Goal: Information Seeking & Learning: Learn about a topic

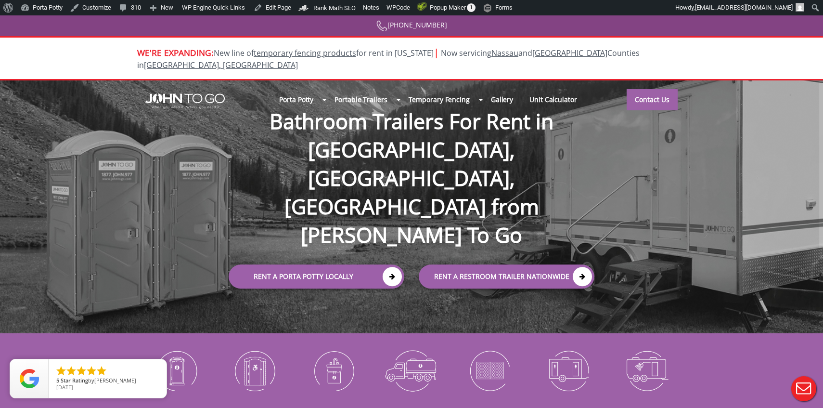
click at [410, 266] on div "Porta Potty Portable Toilets ADA Accessible Units Portable Sinks Waste Services…" at bounding box center [411, 206] width 823 height 253
click at [412, 129] on div at bounding box center [411, 204] width 823 height 408
click at [410, 256] on div "Porta Potty Portable Toilets ADA Accessible Units Portable Sinks Waste Services…" at bounding box center [411, 206] width 823 height 253
click at [411, 274] on div "Porta Potty Portable Toilets ADA Accessible Units Portable Sinks Waste Services…" at bounding box center [411, 206] width 823 height 253
click at [408, 255] on div "Porta Potty Portable Toilets ADA Accessible Units Portable Sinks Waste Services…" at bounding box center [411, 206] width 823 height 253
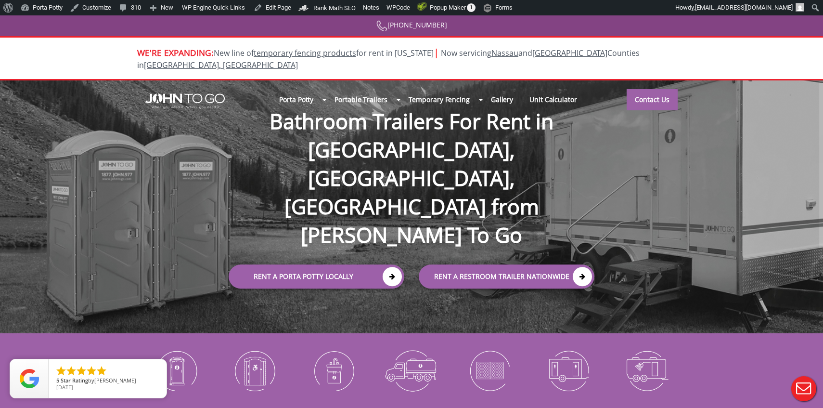
click at [408, 254] on div "Rent a Porta Potty Locally" at bounding box center [312, 275] width 200 height 42
click at [409, 254] on div "Rent a Porta Potty Locally" at bounding box center [312, 275] width 200 height 42
click at [410, 254] on div "Rent a Porta Potty Locally" at bounding box center [312, 275] width 200 height 42
click at [409, 254] on div "Rent a Porta Potty Locally" at bounding box center [312, 275] width 200 height 42
click at [416, 254] on div "rent a RESTROOM TRAILER Nationwide" at bounding box center [512, 275] width 200 height 42
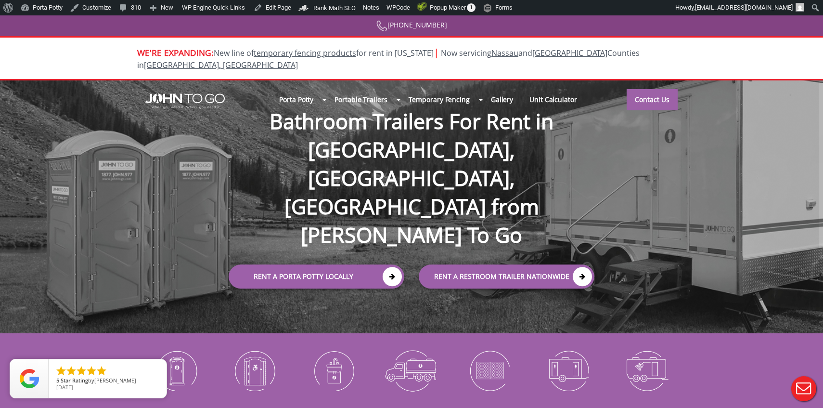
click at [407, 254] on div "Rent a Porta Potty Locally" at bounding box center [312, 275] width 200 height 42
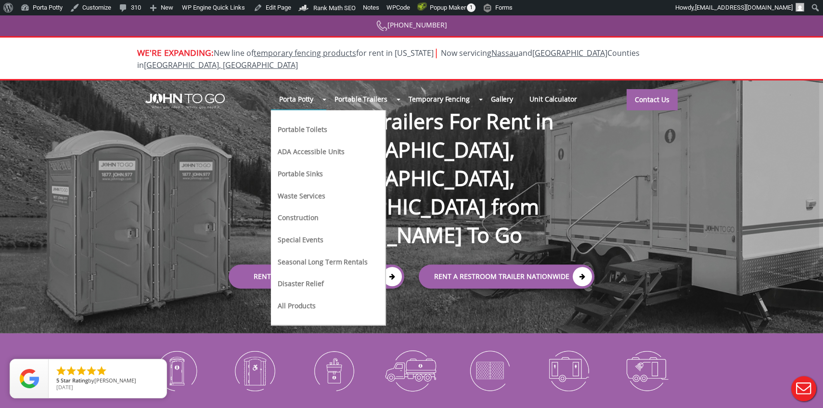
click at [298, 299] on li "All Products" at bounding box center [322, 309] width 91 height 22
click at [298, 300] on link "All Products" at bounding box center [297, 305] width 40 height 10
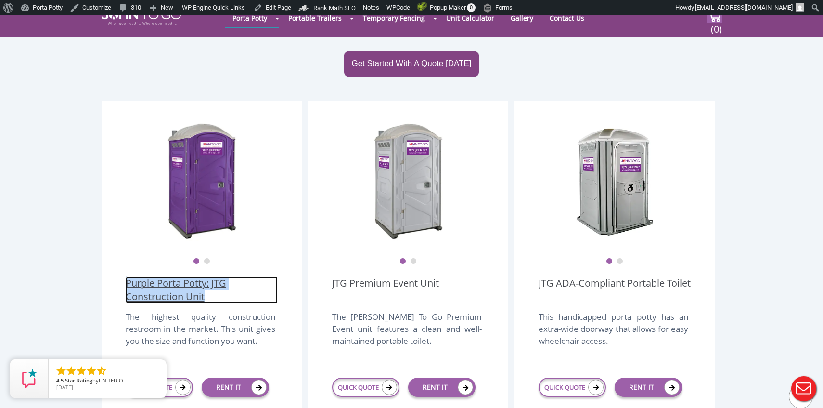
click at [181, 276] on link "Purple Porta Potty: JTG Construction Unit" at bounding box center [202, 289] width 152 height 27
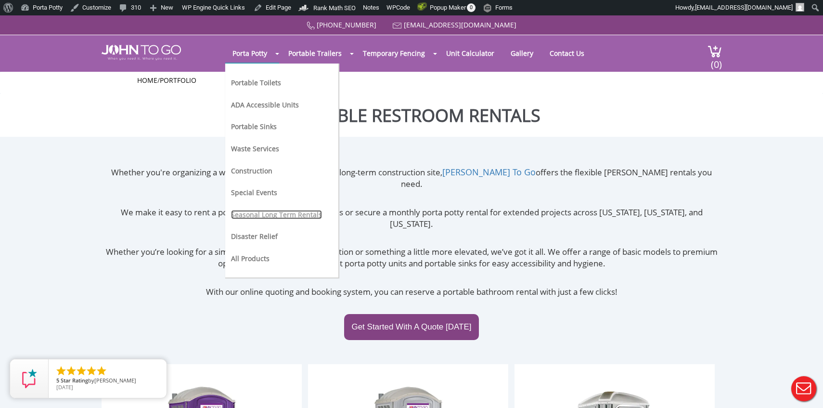
click at [259, 210] on link "Seasonal Long Term Rentals" at bounding box center [276, 214] width 91 height 9
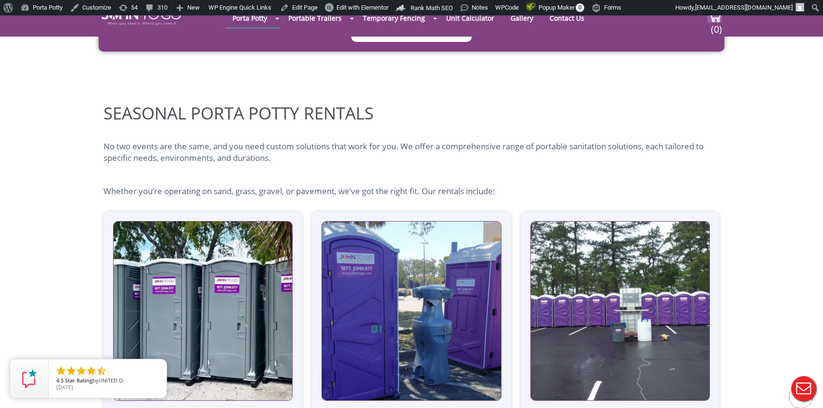
scroll to position [967, 0]
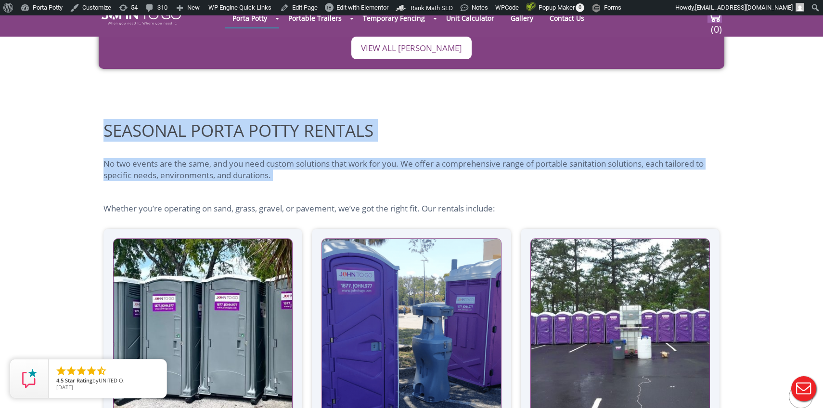
drag, startPoint x: 101, startPoint y: 95, endPoint x: 325, endPoint y: 163, distance: 234.5
click at [325, 163] on div "Seasonal Porta Potty Rentals No two events are the same, and you need custom so…" at bounding box center [411, 332] width 823 height 479
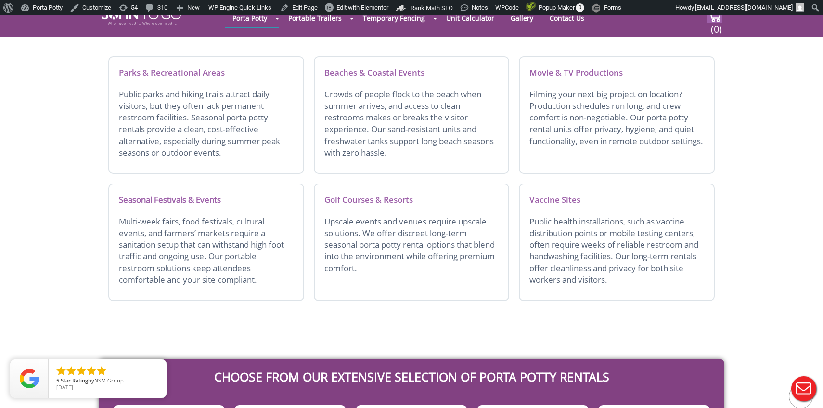
scroll to position [216, 0]
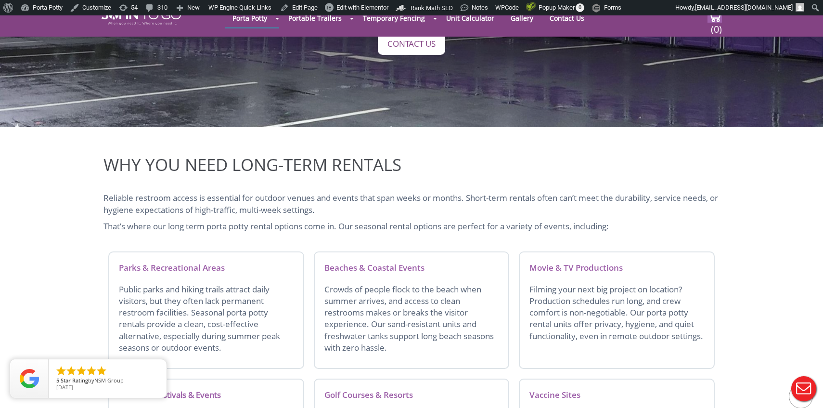
drag, startPoint x: 86, startPoint y: 135, endPoint x: 446, endPoint y: 190, distance: 363.8
click at [446, 190] on div "Why You Need Long-Term Rentals Reliable restroom access is essential for outdoo…" at bounding box center [411, 328] width 823 height 402
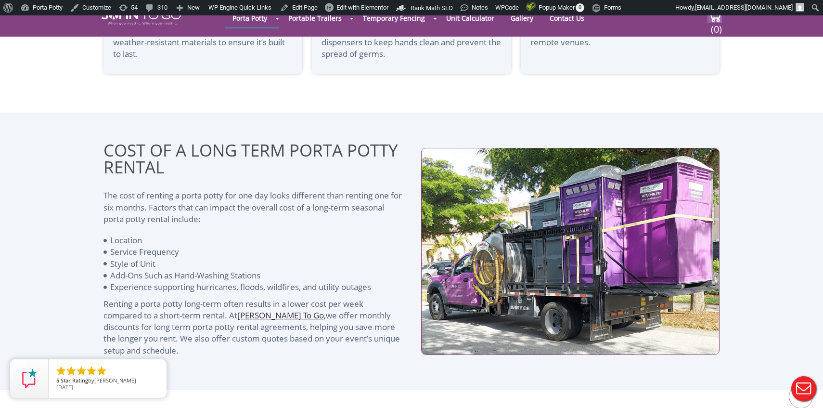
scroll to position [1323, 0]
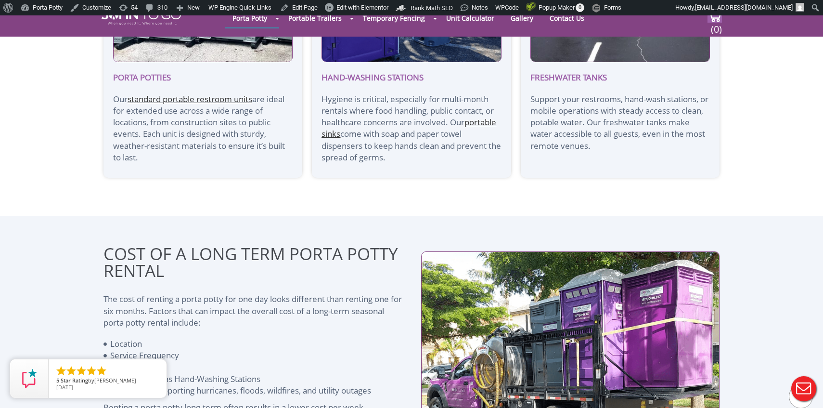
click at [420, 216] on div "Cost of a Long Term Porta Potty Rental The cost of renting a porta potty for on…" at bounding box center [412, 354] width 626 height 277
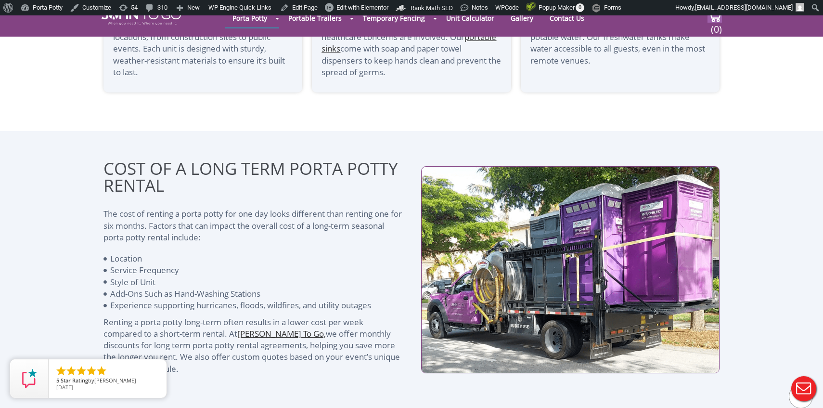
scroll to position [1438, 0]
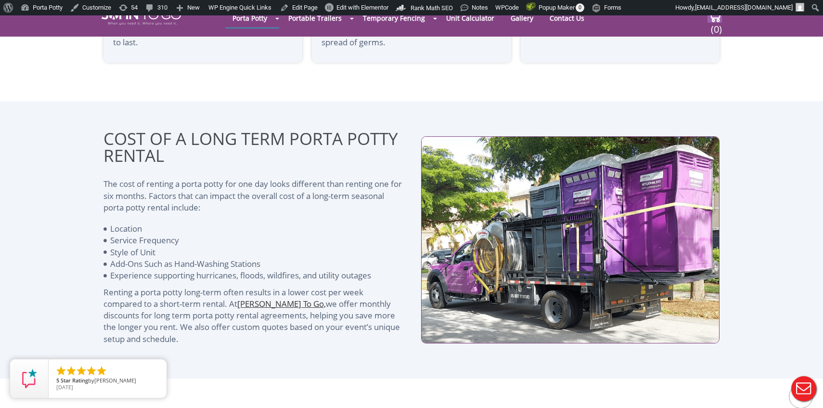
drag, startPoint x: 96, startPoint y: 104, endPoint x: 205, endPoint y: 322, distance: 243.3
click at [206, 323] on div "Cost of a Long Term Porta Potty Rental The cost of renting a porta potty for on…" at bounding box center [411, 239] width 823 height 277
copy div "Cost of a Long Term Porta Potty Rental The cost of renting a porta potty for on…"
click at [339, 246] on li "Style of Unit" at bounding box center [253, 252] width 298 height 12
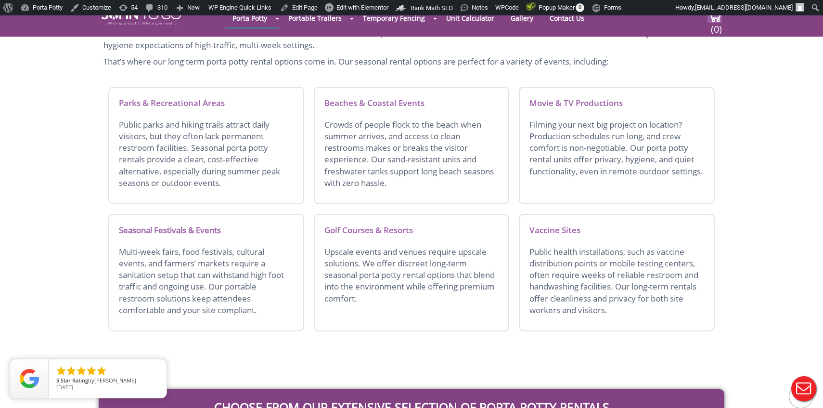
scroll to position [0, 0]
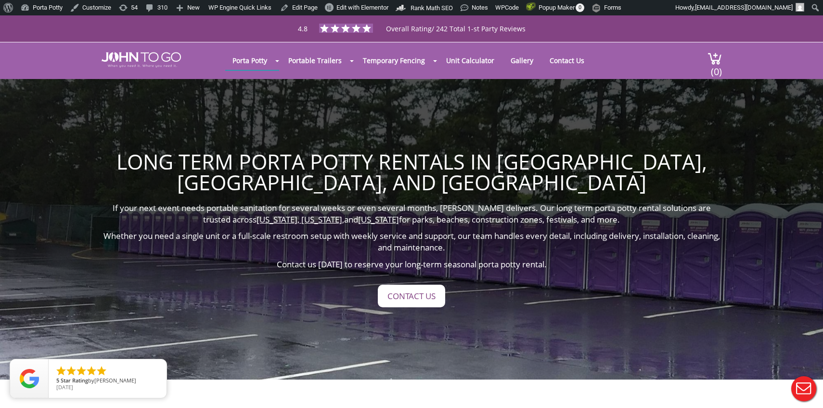
click at [190, 71] on div at bounding box center [411, 204] width 823 height 408
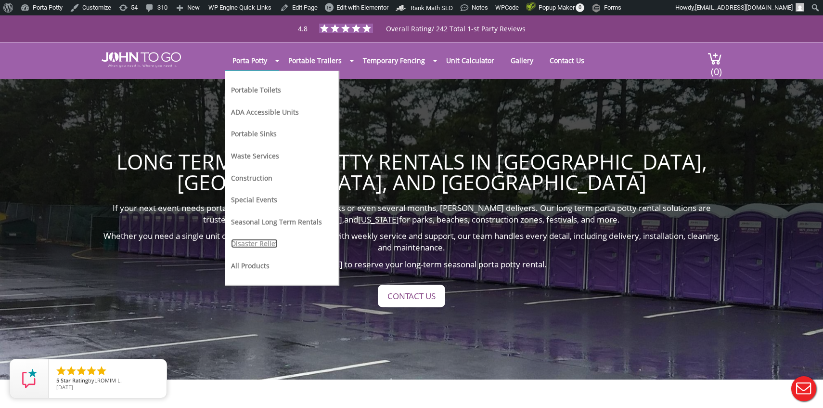
click at [252, 242] on link "Disaster Relief" at bounding box center [254, 243] width 47 height 9
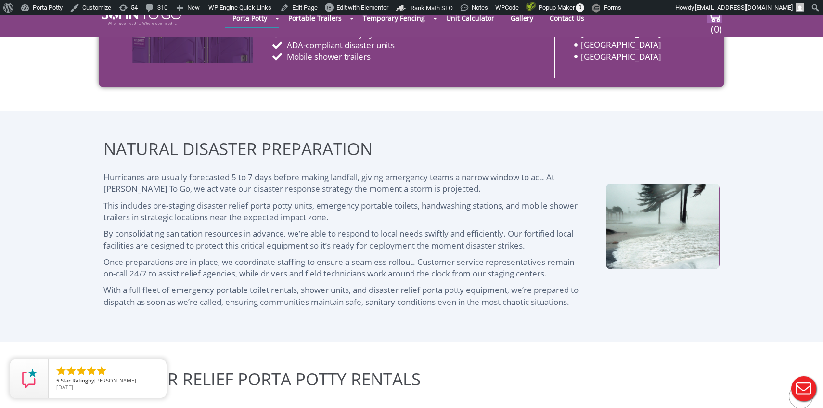
scroll to position [478, 0]
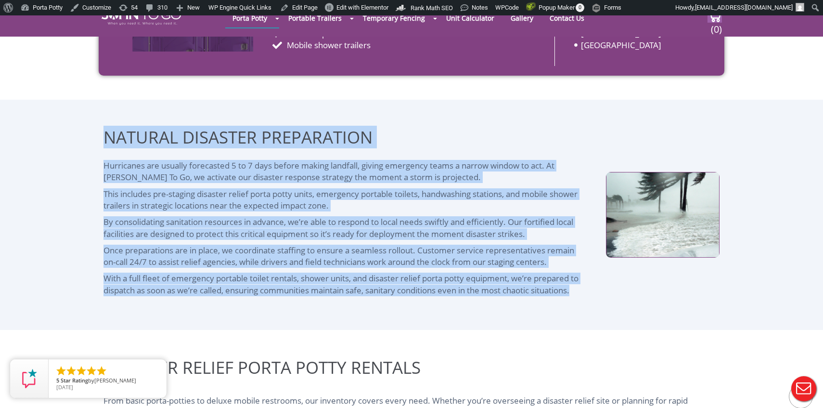
drag, startPoint x: 99, startPoint y: 133, endPoint x: 590, endPoint y: 307, distance: 521.2
click at [592, 307] on div "Natural Disaster Preparation Hurricanes are usually forecasted 5 to 7 days befo…" at bounding box center [412, 215] width 626 height 230
copy div "Natural Disaster Preparation Hurricanes are usually forecasted 5 to 7 days befo…"
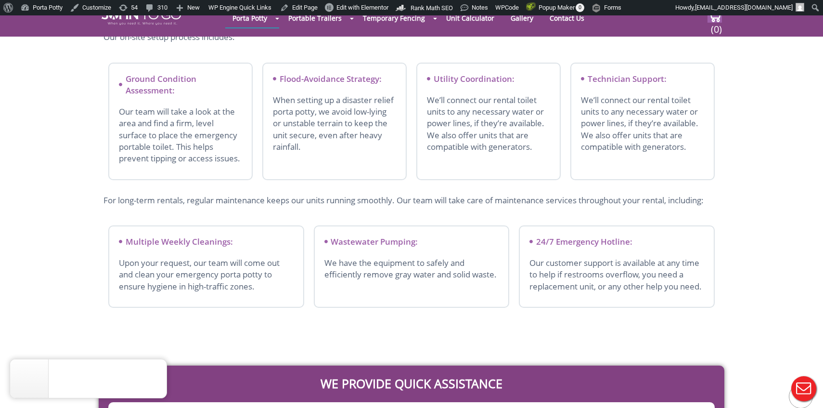
copy div "Natural Disaster Preparation Hurricanes are usually forecasted 5 to 7 days befo…"
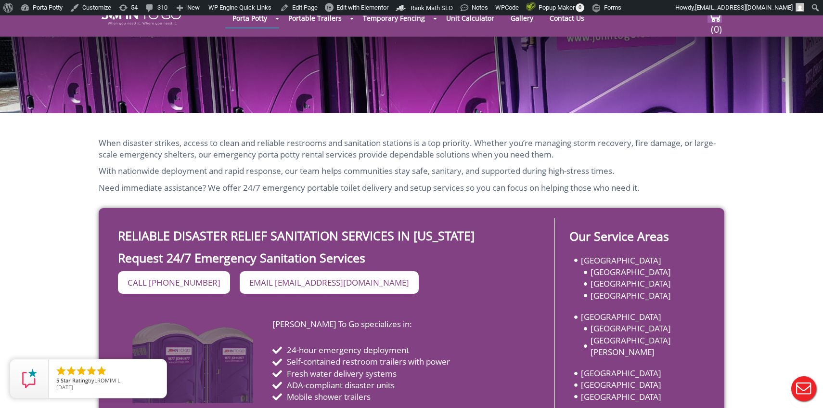
scroll to position [356, 0]
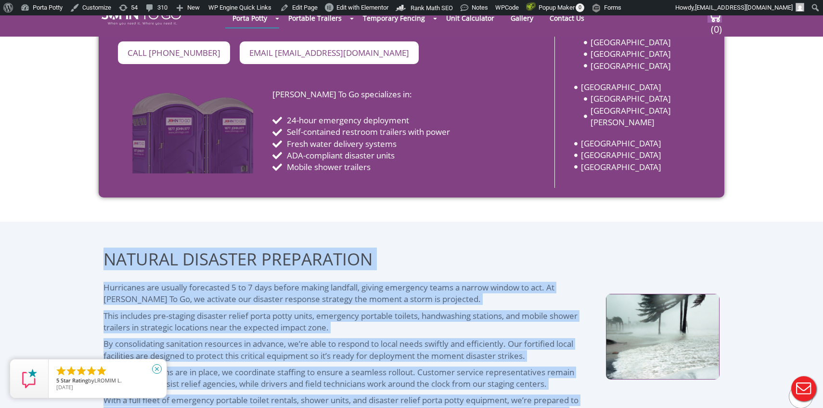
click at [155, 368] on icon "close" at bounding box center [157, 369] width 10 height 10
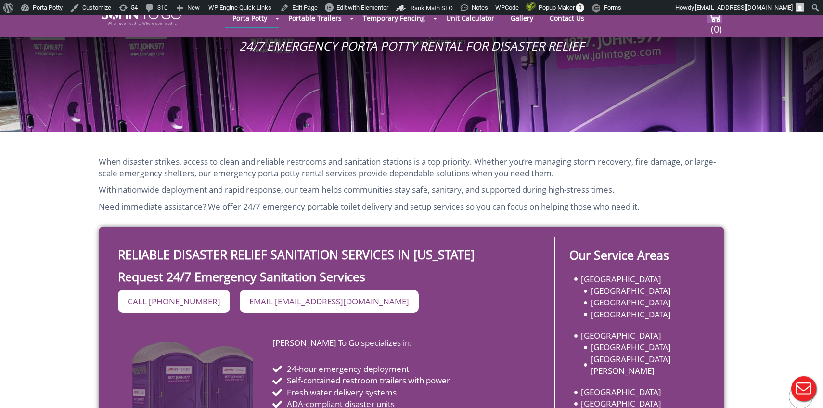
scroll to position [0, 0]
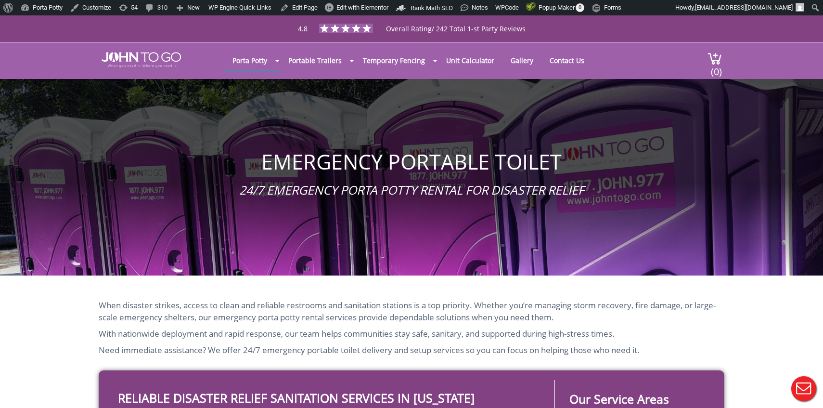
click at [277, 103] on div "Emergency Portable Toilet 24/7 Emergency Porta Potty Rental for Disaster Relief" at bounding box center [411, 177] width 823 height 197
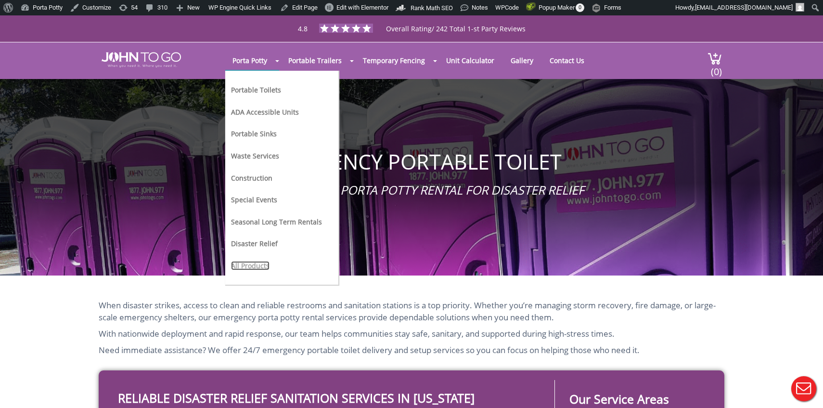
click at [252, 263] on link "All Products" at bounding box center [250, 265] width 39 height 9
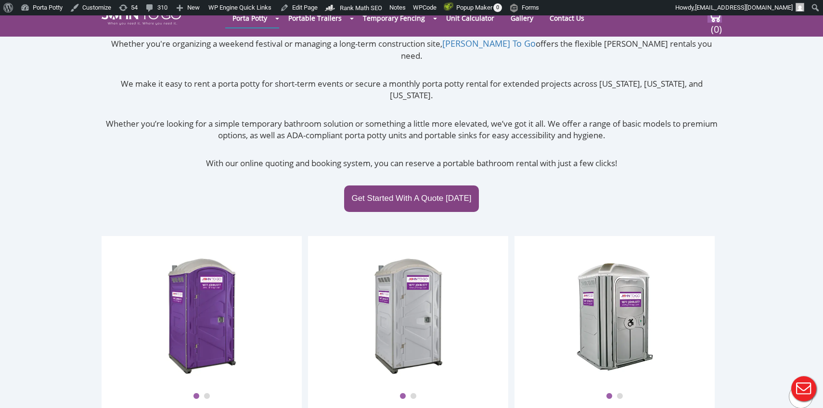
scroll to position [68, 0]
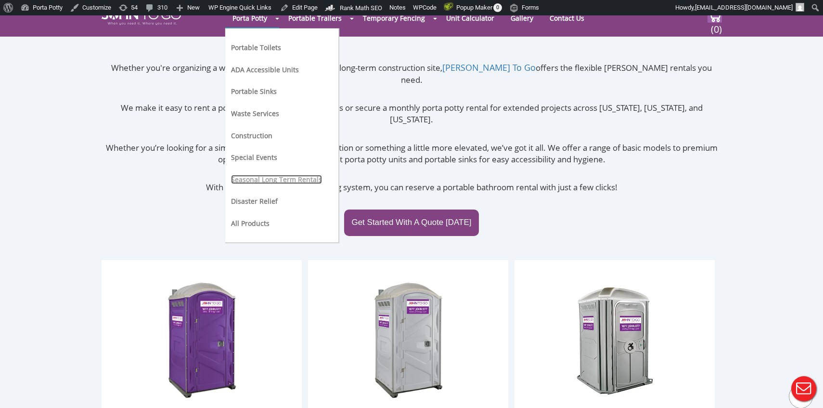
click at [261, 178] on link "Seasonal Long Term Rentals" at bounding box center [276, 179] width 91 height 9
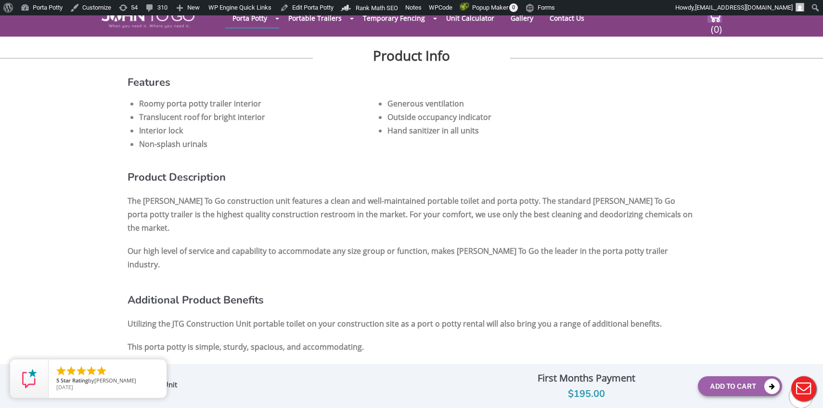
scroll to position [579, 0]
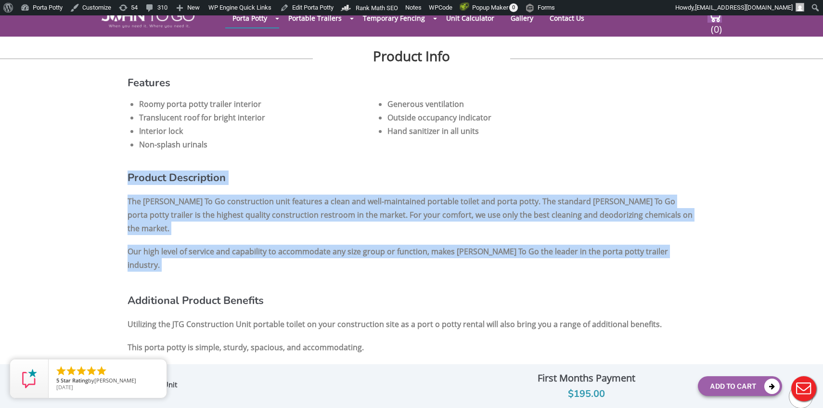
drag, startPoint x: 110, startPoint y: 164, endPoint x: 691, endPoint y: 259, distance: 589.3
copy div "Product Description The John To Go construction unit features a clean and well-…"
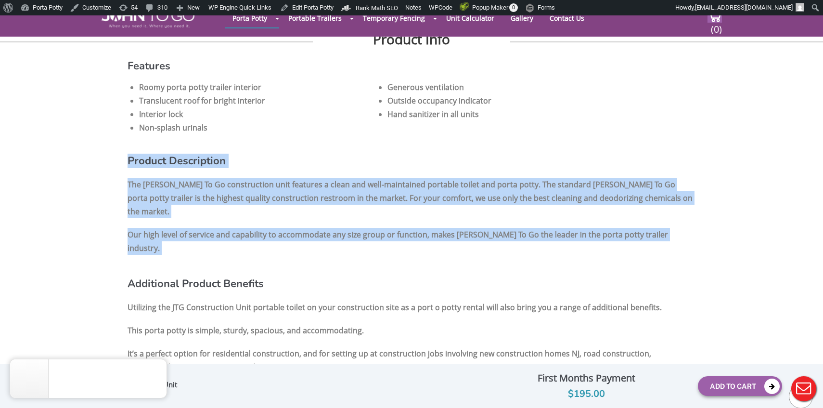
copy div "Product Description The John To Go construction unit features a clean and well-…"
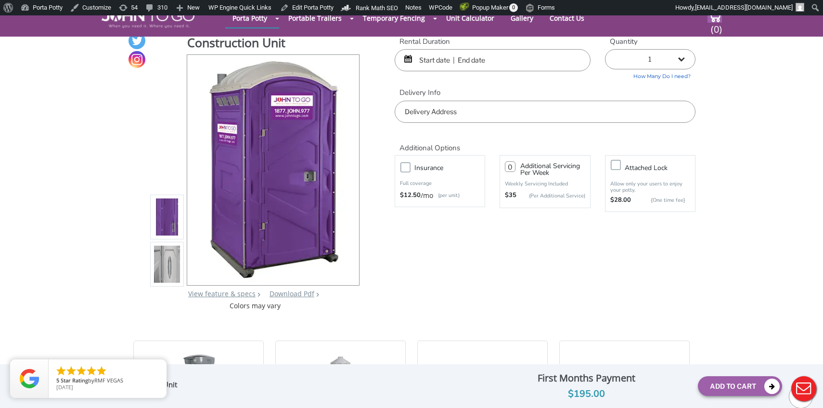
scroll to position [0, 0]
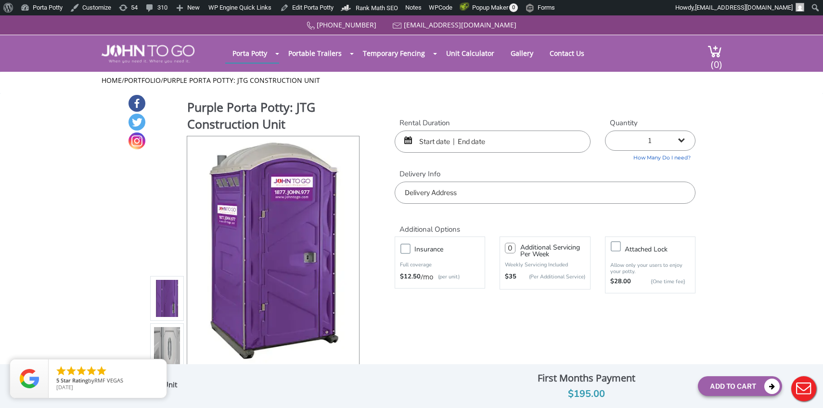
click at [277, 113] on h1 "Purple Porta Potty: JTG Construction Unit" at bounding box center [273, 117] width 173 height 36
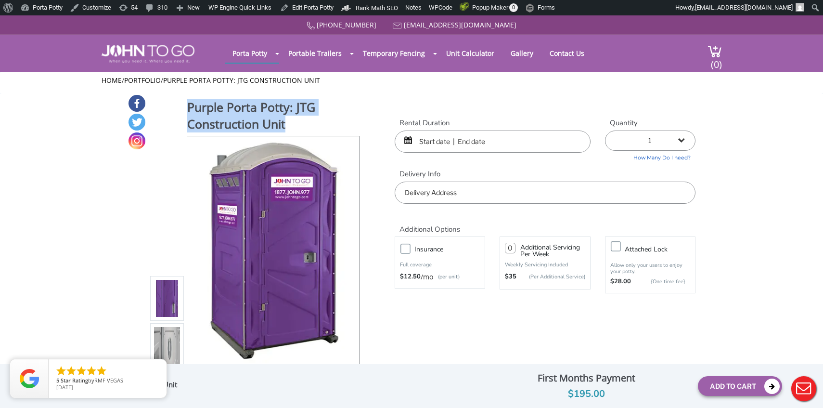
click at [277, 113] on h1 "Purple Porta Potty: JTG Construction Unit" at bounding box center [273, 117] width 173 height 36
copy div "Purple Porta Potty: JTG Construction Unit"
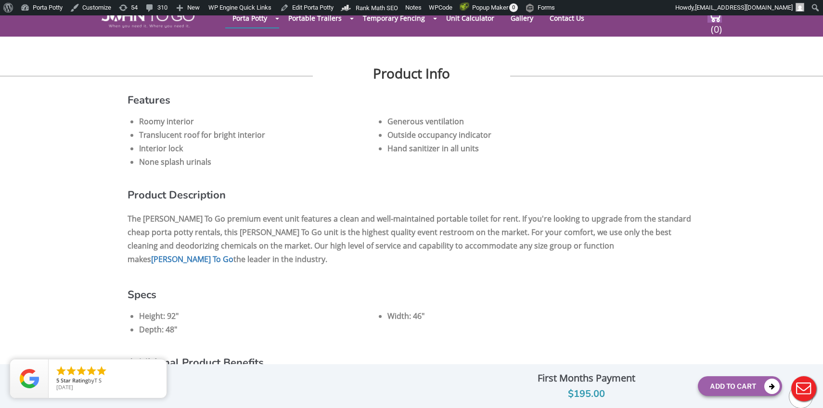
scroll to position [590, 0]
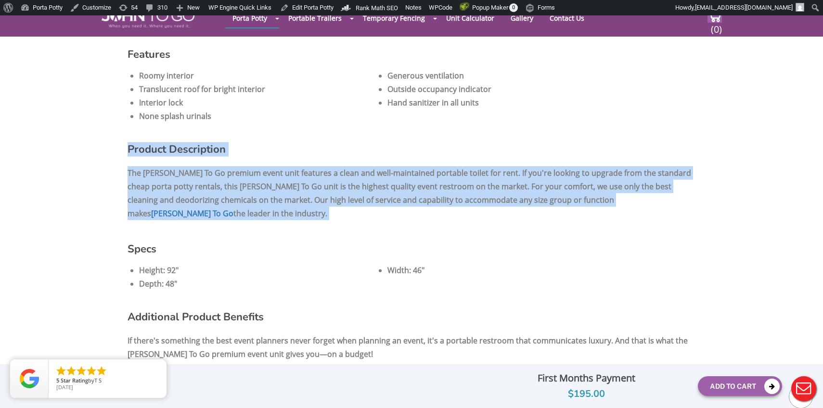
drag, startPoint x: 219, startPoint y: 153, endPoint x: 688, endPoint y: 212, distance: 472.1
copy div "Product Description The [PERSON_NAME] To Go premium event unit features a clean…"
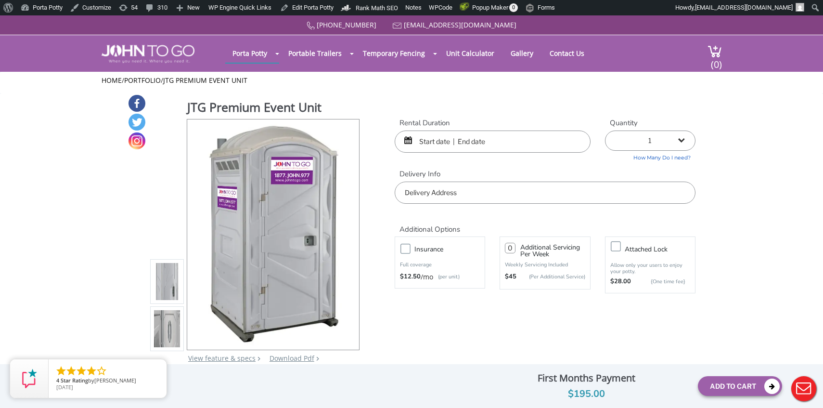
click at [231, 110] on h1 "JTG Premium Event Unit" at bounding box center [273, 108] width 173 height 19
click at [231, 114] on h1 "JTG Premium Event Unit" at bounding box center [273, 108] width 173 height 19
click at [262, 102] on h1 "JTG Premium Event Unit" at bounding box center [273, 108] width 173 height 19
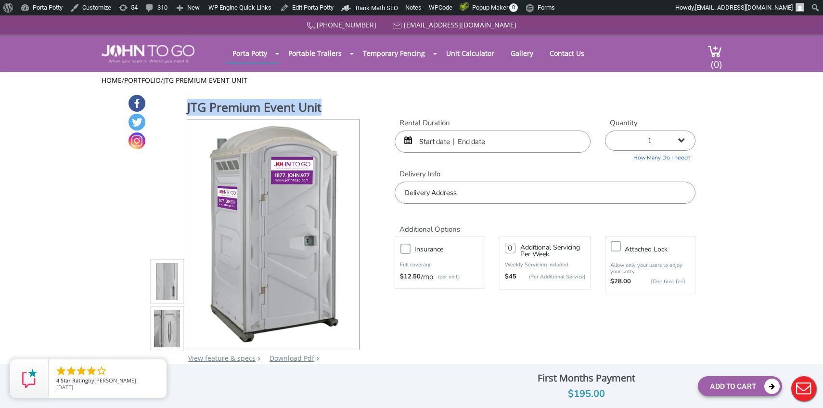
click at [262, 102] on h1 "JTG Premium Event Unit" at bounding box center [273, 108] width 173 height 19
copy div "JTG Premium Event Unit"
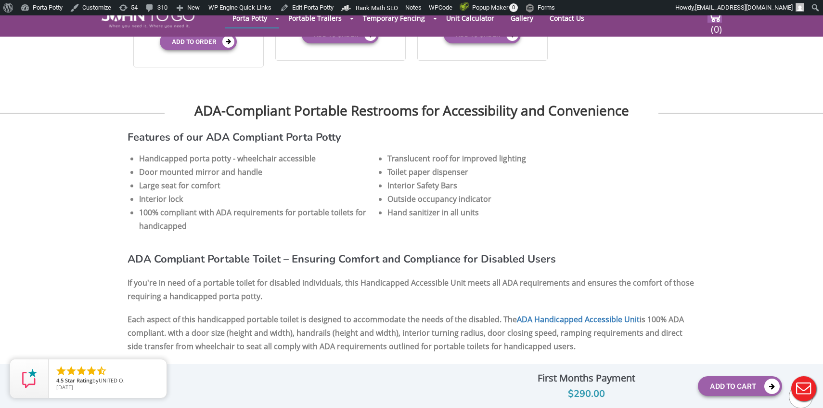
scroll to position [606, 0]
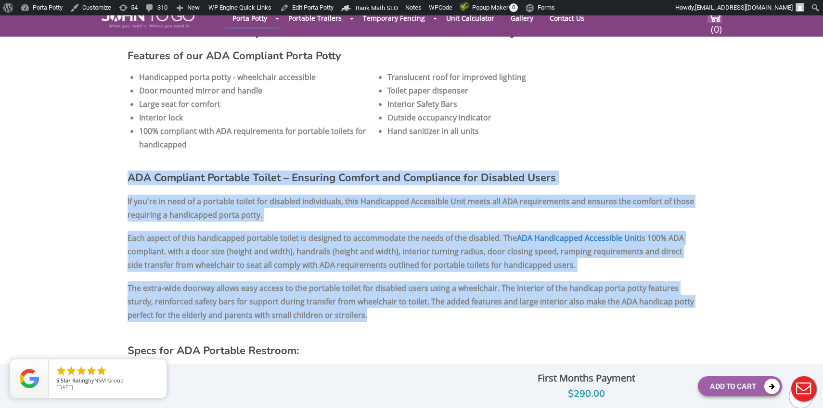
drag, startPoint x: 119, startPoint y: 172, endPoint x: 450, endPoint y: 311, distance: 358.9
copy div "ADA Compliant Portable Toilet – Ensuring Comfort and Compliance for Disabled Us…"
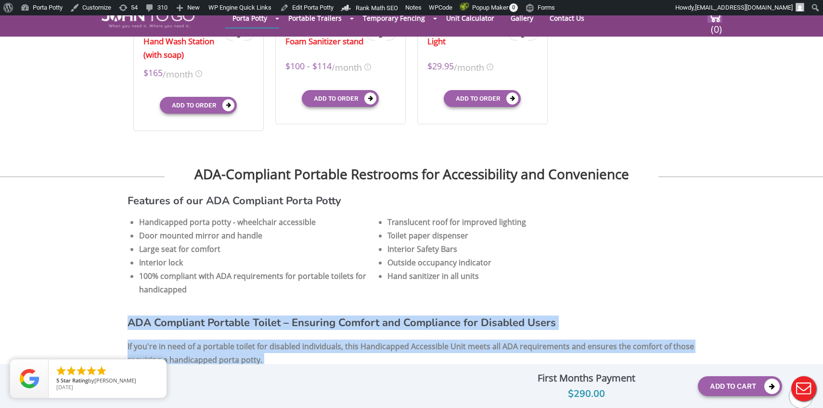
scroll to position [0, 0]
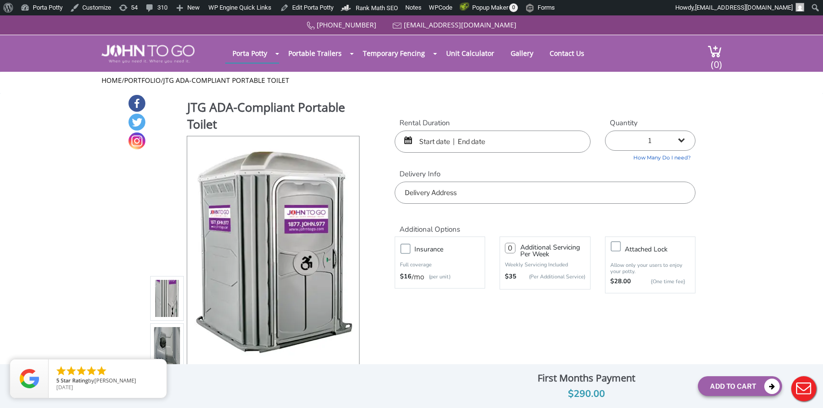
click at [190, 113] on h1 "JTG ADA-Compliant Portable Toilet" at bounding box center [273, 117] width 173 height 36
copy div "JTG ADA-Compliant Portable Toilet"
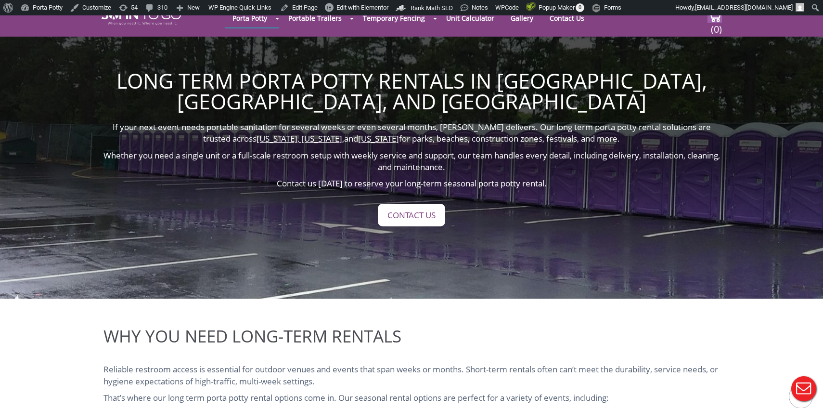
scroll to position [31, 0]
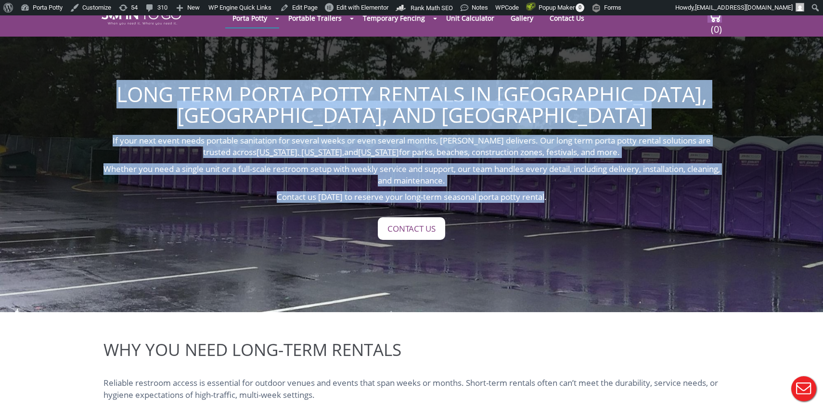
drag, startPoint x: 134, startPoint y: 83, endPoint x: 647, endPoint y: 175, distance: 520.4
click at [647, 176] on div "Long Term Porta Potty Rentals in NY, NJ, and FL If your next event needs portab…" at bounding box center [412, 162] width 626 height 300
copy div "Long Term Porta Potty Rentals in NY, NJ, and FL If your next event needs portab…"
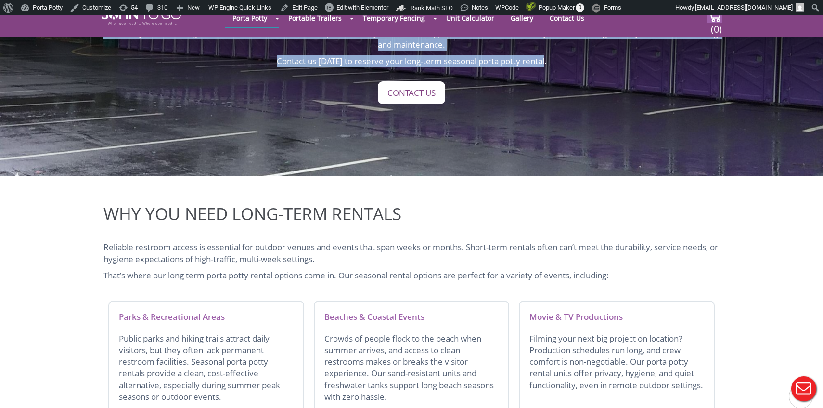
scroll to position [182, 0]
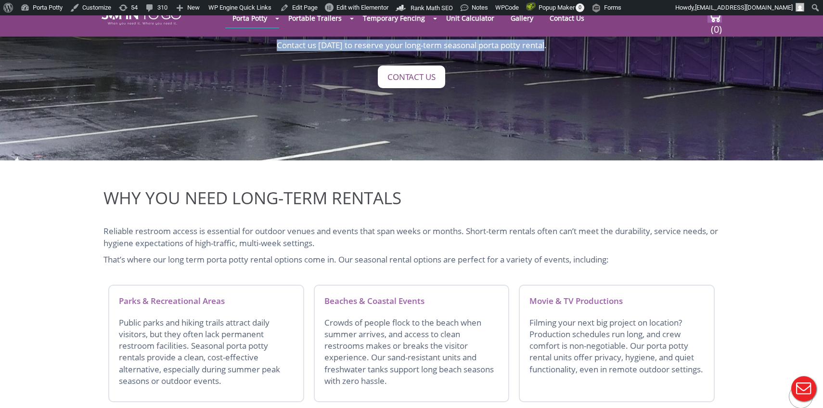
click at [210, 161] on div "Why You Need Long-Term Rentals Reliable restroom access is essential for outdoo…" at bounding box center [412, 361] width 626 height 402
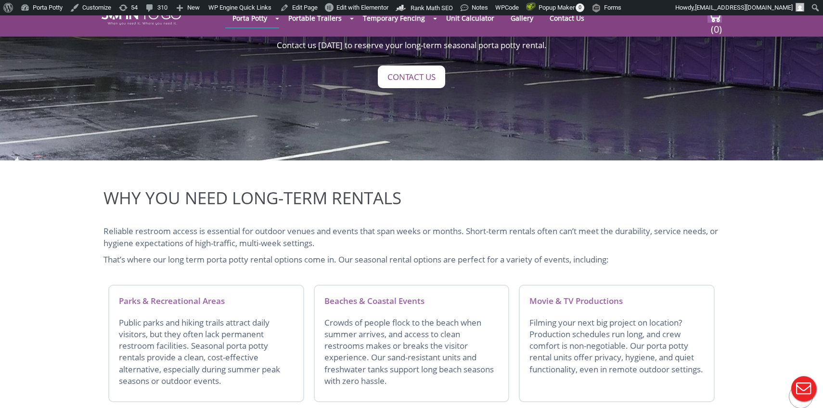
drag, startPoint x: 72, startPoint y: 164, endPoint x: 398, endPoint y: 225, distance: 331.7
click at [398, 225] on div "Why You Need Long-Term Rentals Reliable restroom access is essential for outdoo…" at bounding box center [411, 361] width 823 height 402
copy div "Why You Need Long-Term Rentals Reliable restroom access is essential for outdoo…"
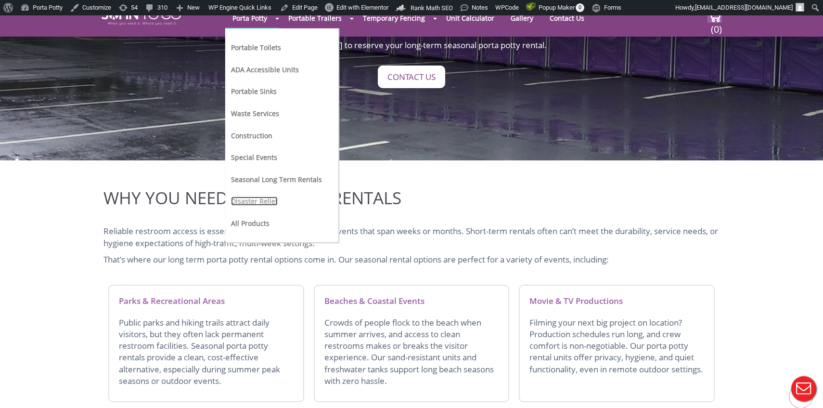
click at [256, 200] on link "Disaster Relief" at bounding box center [254, 200] width 47 height 9
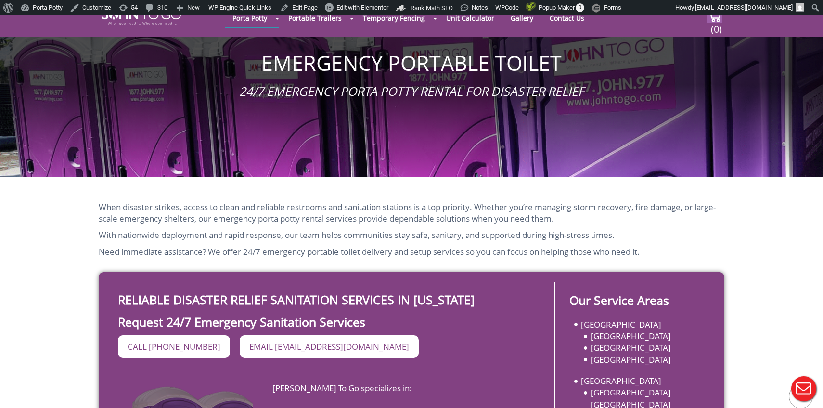
scroll to position [62, 0]
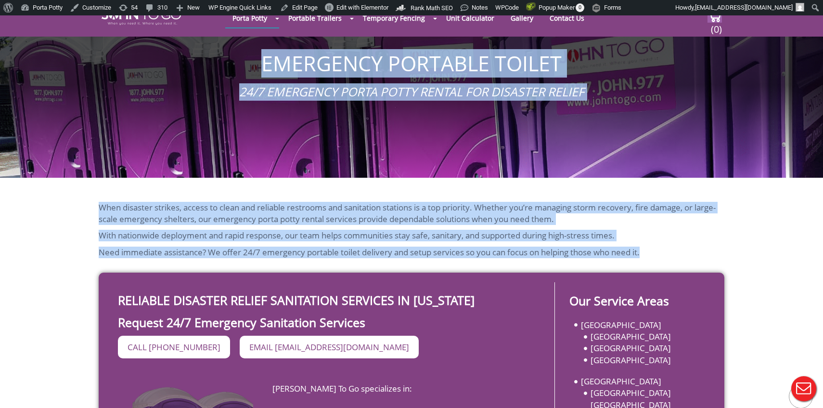
copy div "Emergency Portable Toilet 24/7 Emergency Porta Potty Rental for Disaster Relief…"
drag, startPoint x: 260, startPoint y: 63, endPoint x: 680, endPoint y: 253, distance: 460.9
click at [308, 211] on span "When disaster strikes, access to clean and reliable restrooms and sanitation st…" at bounding box center [407, 213] width 617 height 23
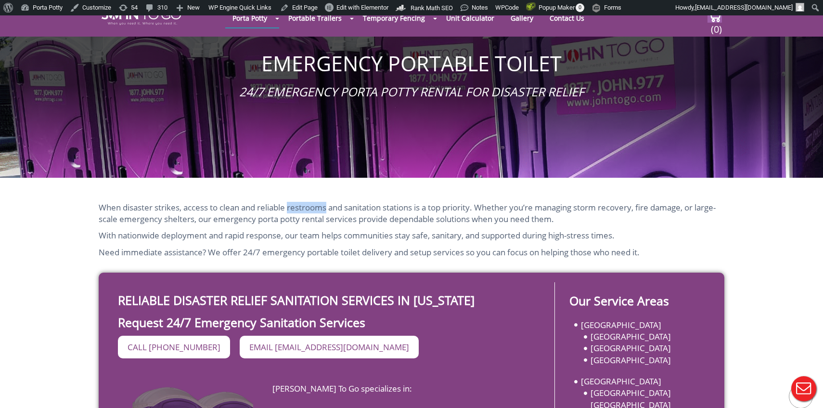
click at [308, 211] on span "When disaster strikes, access to clean and reliable restrooms and sanitation st…" at bounding box center [407, 213] width 617 height 23
click at [121, 208] on span "When disaster strikes, access to clean and reliable restrooms and sanitation st…" at bounding box center [407, 213] width 617 height 23
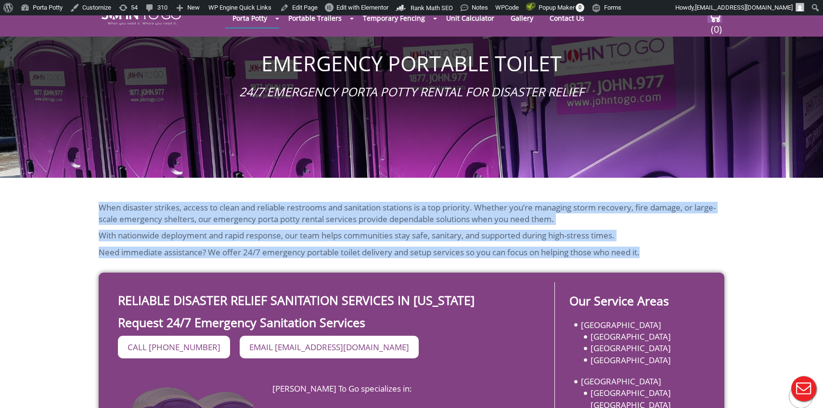
drag, startPoint x: 91, startPoint y: 208, endPoint x: 656, endPoint y: 251, distance: 566.8
click at [656, 251] on div "When disaster strikes, access to clean and reliable restrooms and sanitation st…" at bounding box center [411, 347] width 823 height 338
copy div "When disaster strikes, access to clean and reliable restrooms and sanitation st…"
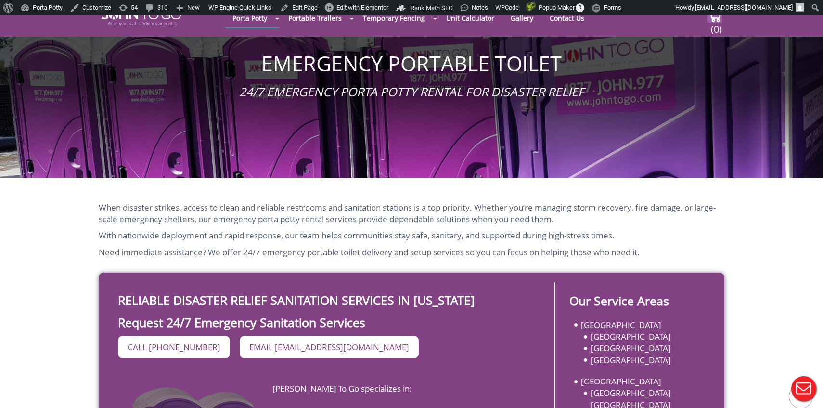
click at [415, 214] on span "When disaster strikes, access to clean and reliable restrooms and sanitation st…" at bounding box center [407, 213] width 617 height 23
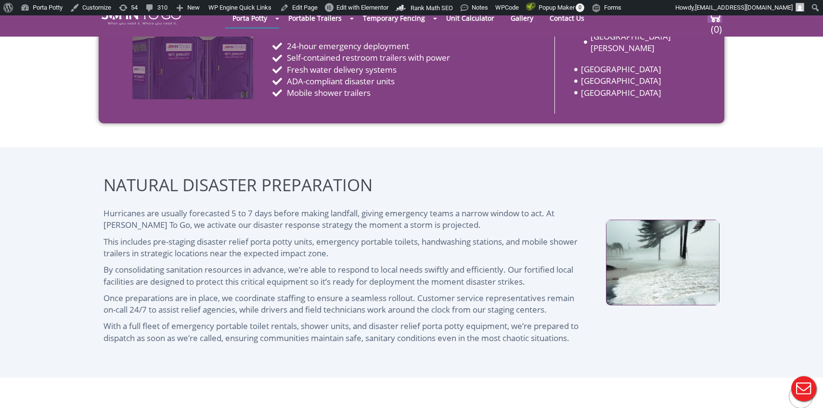
scroll to position [429, 0]
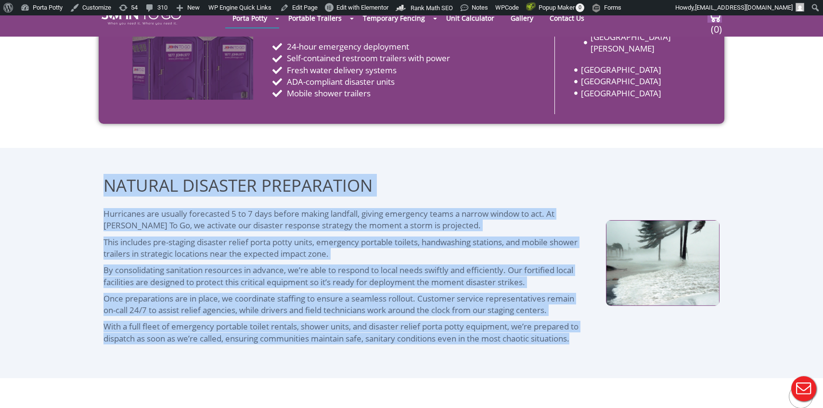
drag, startPoint x: 102, startPoint y: 179, endPoint x: 584, endPoint y: 339, distance: 508.7
click at [584, 339] on div "Natural Disaster Preparation Hurricanes are usually forecasted 5 to 7 days befo…" at bounding box center [345, 263] width 493 height 182
copy div "Loremip Dolorsit Ametconsect Adipiscing eli seddoei temporinci 8 ut 3 labo etdo…"
